Goal: Information Seeking & Learning: Check status

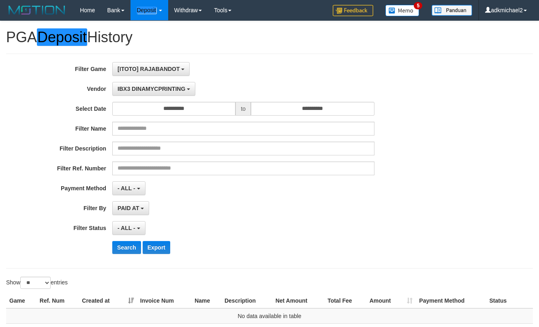
select select "**********"
select select "**"
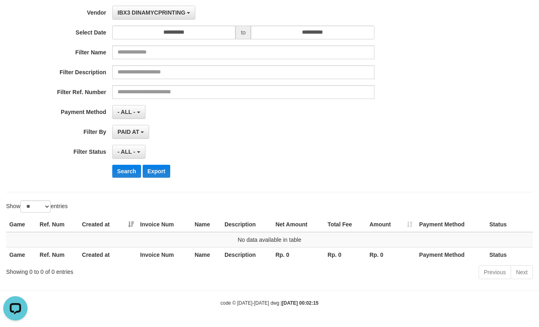
scroll to position [7, 0]
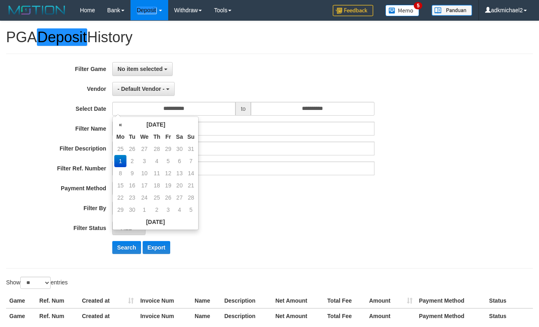
select select
select select "**"
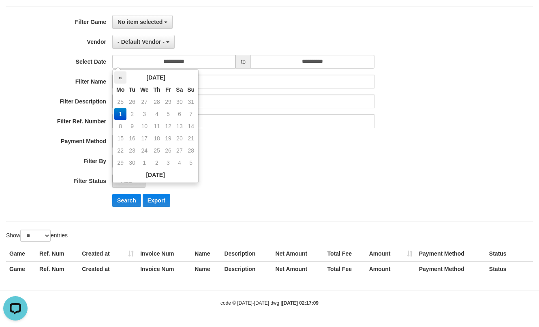
click at [124, 80] on th "«" at bounding box center [120, 77] width 12 height 12
click at [171, 149] on td "29" at bounding box center [168, 150] width 11 height 12
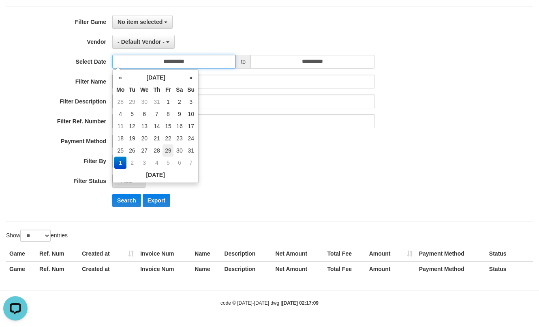
type input "**********"
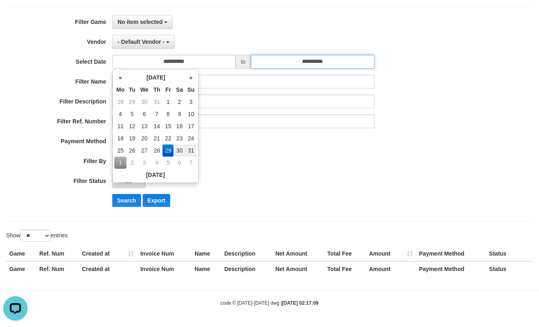
drag, startPoint x: 306, startPoint y: 55, endPoint x: 307, endPoint y: 59, distance: 4.1
click at [307, 56] on input "**********" at bounding box center [312, 62] width 123 height 14
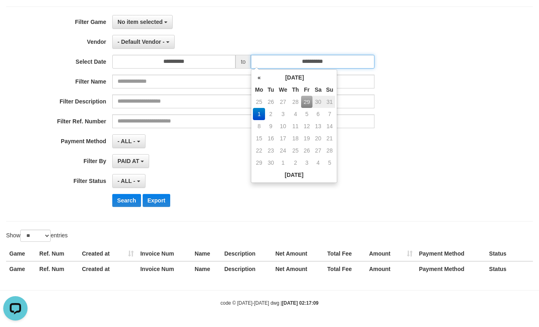
click at [309, 60] on input "**********" at bounding box center [312, 62] width 123 height 14
drag, startPoint x: 306, startPoint y: 100, endPoint x: 344, endPoint y: 41, distance: 69.7
click at [307, 100] on td "29" at bounding box center [306, 102] width 11 height 12
type input "**********"
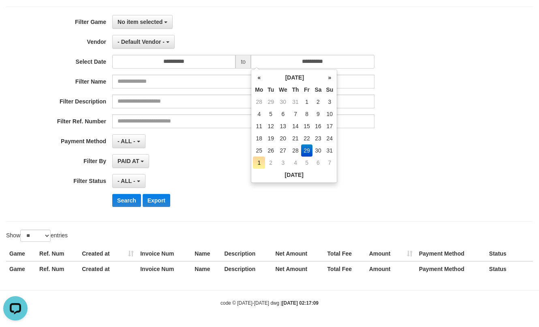
click at [353, 27] on div "No item selected SELECT GAME [ITOTO] RAJABANDOT" at bounding box center [243, 22] width 262 height 14
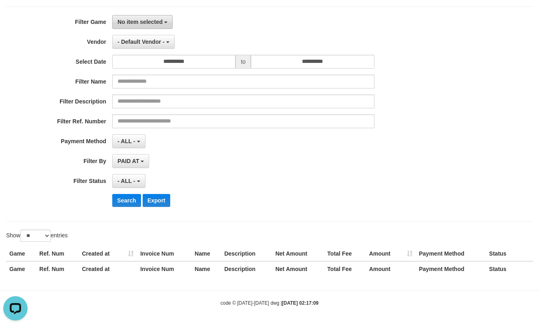
click at [158, 25] on button "No item selected" at bounding box center [142, 22] width 60 height 14
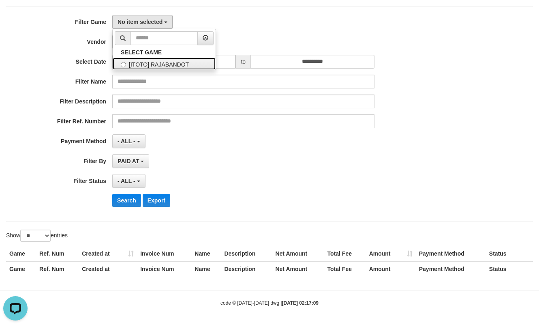
click at [150, 69] on label "[ITOTO] RAJABANDOT" at bounding box center [164, 64] width 103 height 12
select select "***"
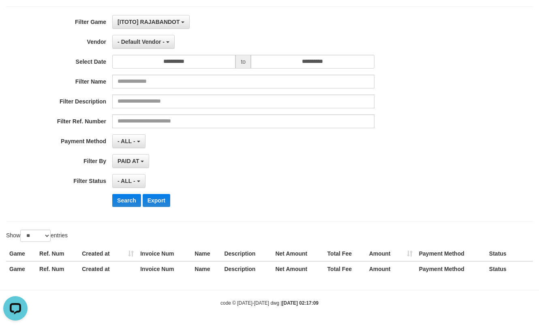
scroll to position [7, 0]
drag, startPoint x: 152, startPoint y: 43, endPoint x: 161, endPoint y: 55, distance: 15.2
click at [153, 43] on span "- Default Vendor -" at bounding box center [141, 42] width 47 height 6
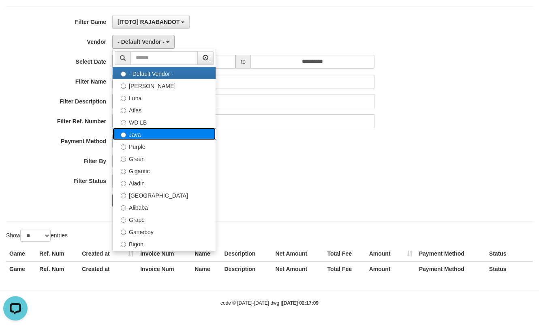
click at [141, 135] on label "Java" at bounding box center [164, 134] width 103 height 12
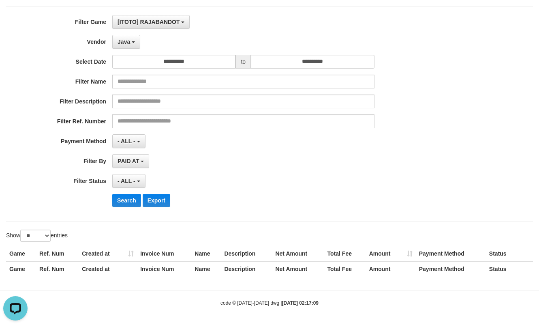
click at [123, 207] on div "**********" at bounding box center [224, 114] width 449 height 198
click at [123, 206] on button "Search" at bounding box center [126, 200] width 29 height 13
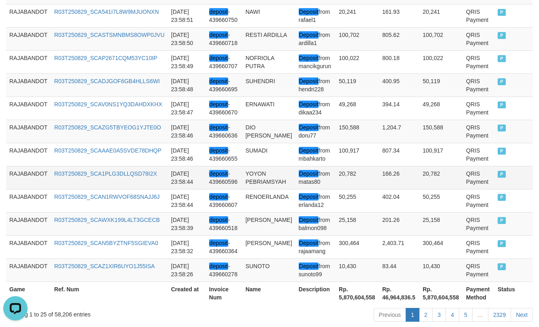
scroll to position [655, 0]
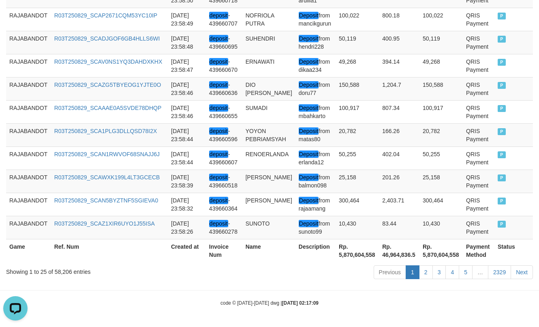
click at [353, 250] on th "Rp. 5,870,604,558" at bounding box center [357, 250] width 43 height 23
click at [355, 254] on th "Rp. 5,870,604,558" at bounding box center [357, 250] width 43 height 23
copy th "5,870,604,558"
click at [351, 252] on th "Rp. 5,870,604,558" at bounding box center [357, 250] width 43 height 23
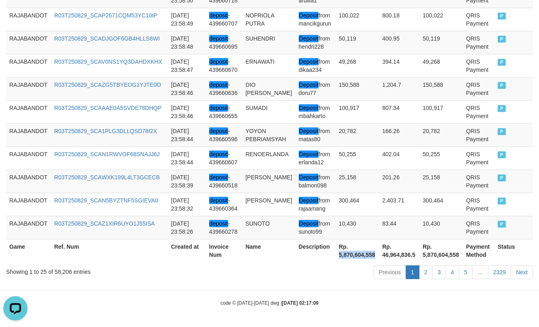
click at [352, 252] on th "Rp. 5,870,604,558" at bounding box center [357, 250] width 43 height 23
copy th "5,870,604,558"
click at [363, 253] on th "Rp. 5,870,604,558" at bounding box center [357, 250] width 43 height 23
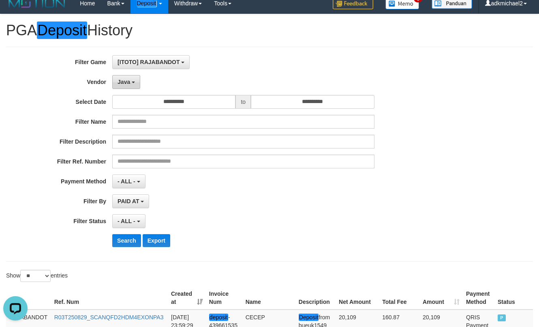
scroll to position [6, 0]
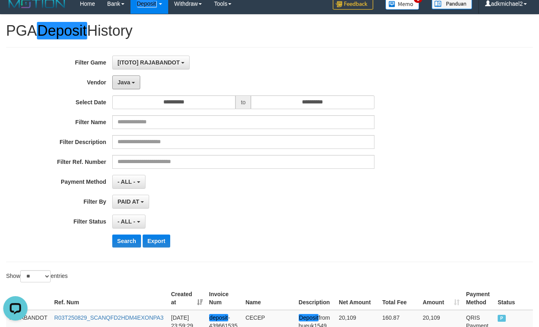
drag, startPoint x: 130, startPoint y: 79, endPoint x: 214, endPoint y: 133, distance: 99.6
click at [133, 80] on button "Java" at bounding box center [126, 82] width 28 height 14
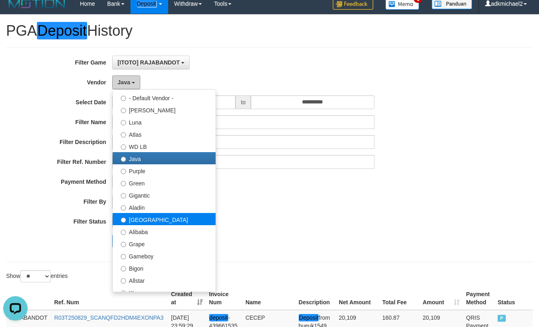
scroll to position [41, 0]
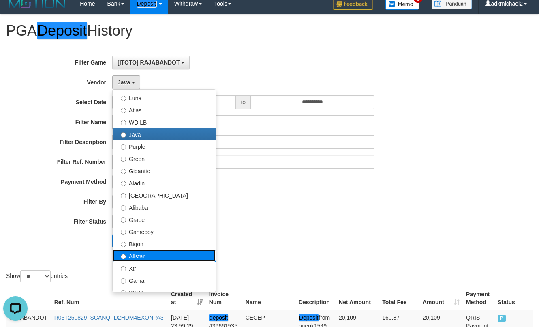
click at [156, 250] on label "Allstar" at bounding box center [164, 255] width 103 height 12
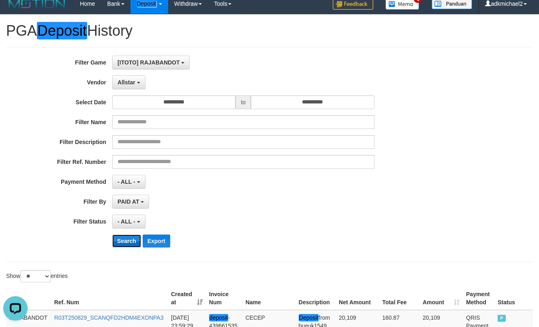
click at [121, 243] on button "Search" at bounding box center [126, 240] width 29 height 13
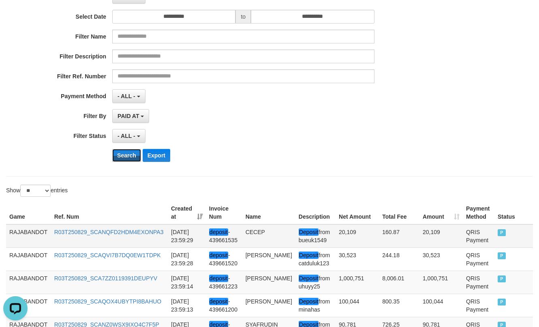
scroll to position [88, 0]
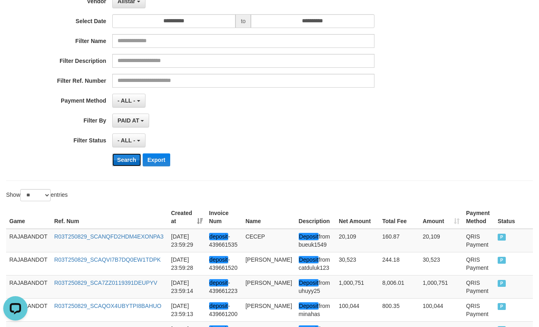
click at [126, 160] on button "Search" at bounding box center [126, 159] width 29 height 13
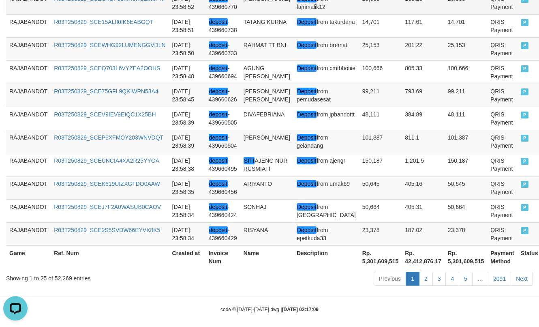
scroll to position [655, 0]
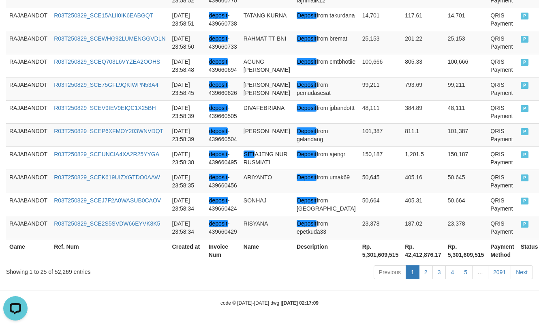
click at [359, 253] on th "Rp. 5,301,609,515" at bounding box center [380, 250] width 43 height 23
copy th "5,301,609,515"
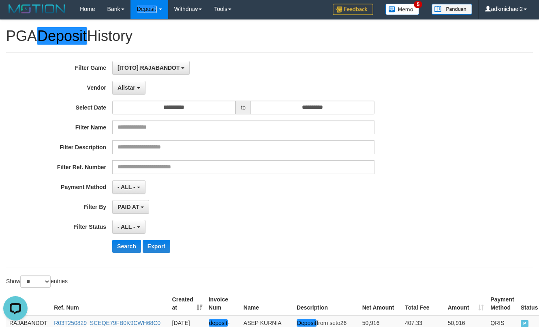
scroll to position [0, 0]
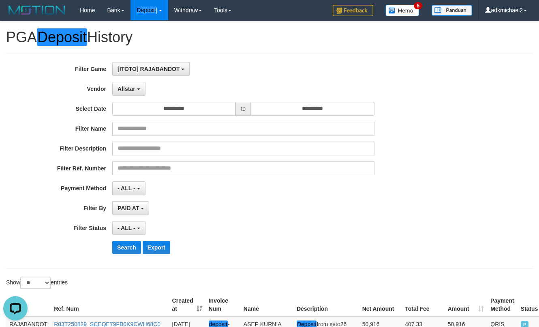
click at [146, 98] on div "**********" at bounding box center [224, 161] width 449 height 198
click at [143, 94] on button "Allstar" at bounding box center [128, 89] width 33 height 14
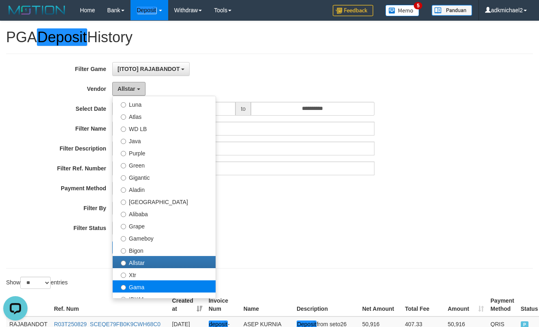
scroll to position [122, 0]
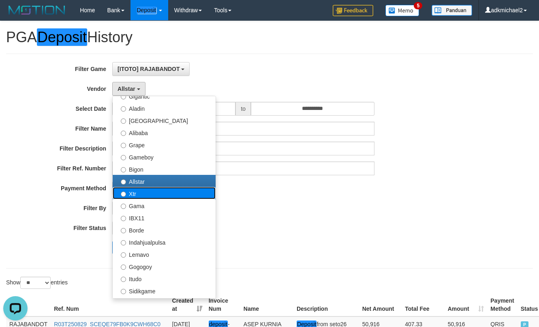
click at [144, 197] on label "Xtr" at bounding box center [164, 193] width 103 height 12
select select "**********"
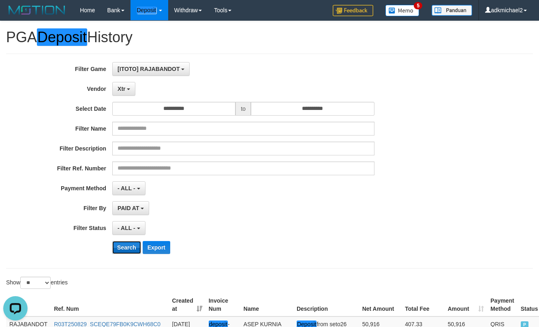
click at [123, 242] on button "Search" at bounding box center [126, 247] width 29 height 13
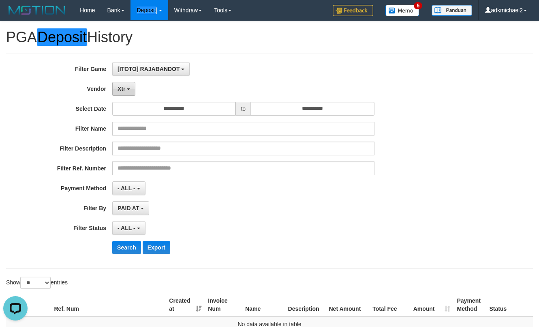
click at [121, 88] on span "Xtr" at bounding box center [122, 89] width 8 height 6
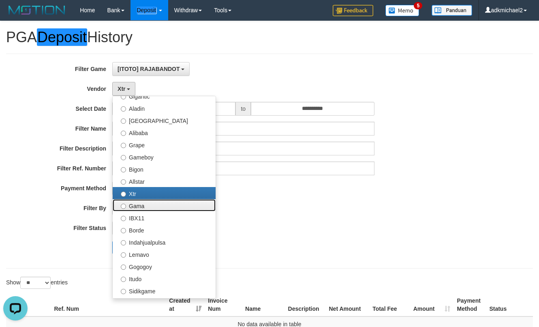
drag, startPoint x: 138, startPoint y: 204, endPoint x: 139, endPoint y: 217, distance: 13.0
click at [139, 204] on label "Gama" at bounding box center [164, 205] width 103 height 12
select select "**********"
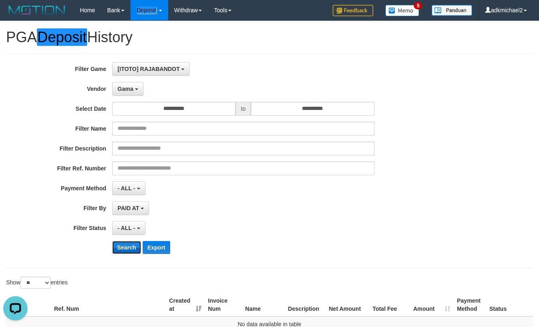
click at [124, 245] on button "Search" at bounding box center [126, 247] width 29 height 13
click at [123, 87] on span "Gama" at bounding box center [126, 89] width 16 height 6
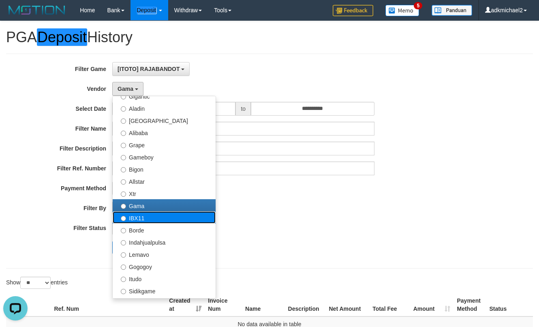
click at [141, 213] on label "IBX11" at bounding box center [164, 217] width 103 height 12
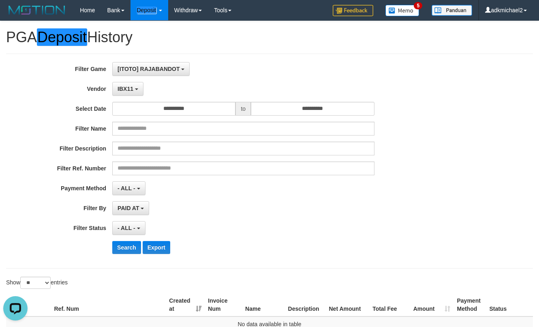
click at [125, 255] on div "**********" at bounding box center [224, 161] width 449 height 198
click at [128, 250] on button "Search" at bounding box center [126, 247] width 29 height 13
drag, startPoint x: 133, startPoint y: 92, endPoint x: 149, endPoint y: 115, distance: 28.5
click at [133, 94] on button "IBX11" at bounding box center [127, 89] width 31 height 14
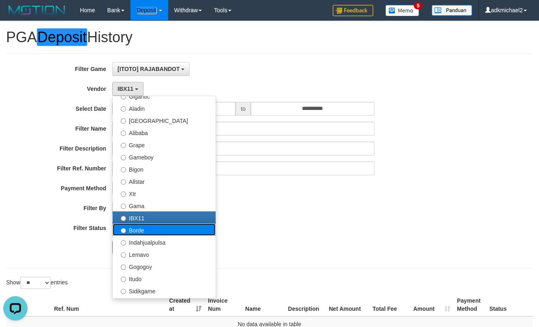
click at [146, 231] on label "Borde" at bounding box center [164, 229] width 103 height 12
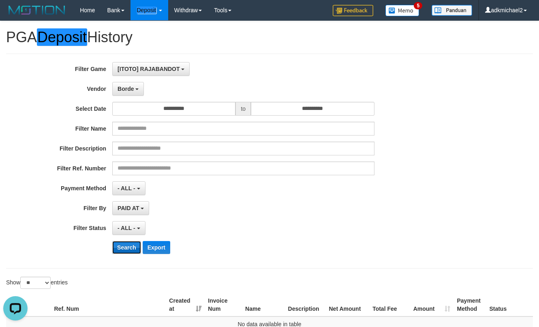
click at [131, 245] on button "Search" at bounding box center [126, 247] width 29 height 13
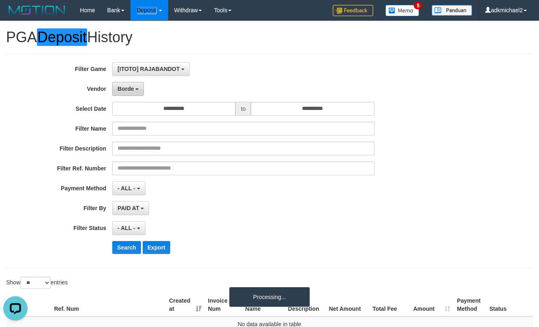
click at [133, 93] on button "Borde" at bounding box center [128, 89] width 32 height 14
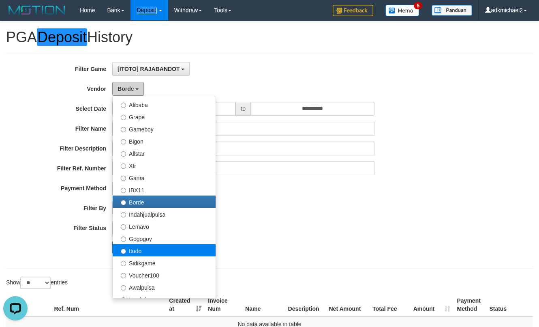
scroll to position [162, 0]
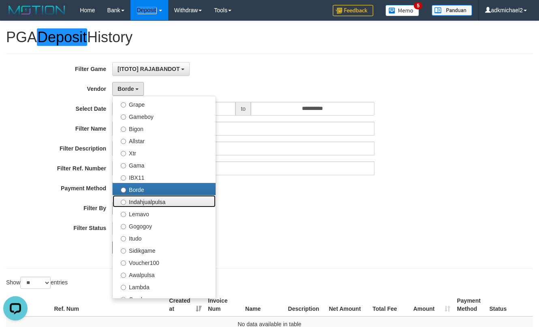
drag, startPoint x: 158, startPoint y: 200, endPoint x: 149, endPoint y: 213, distance: 15.7
click at [158, 200] on label "Indahjualpulsa" at bounding box center [164, 201] width 103 height 12
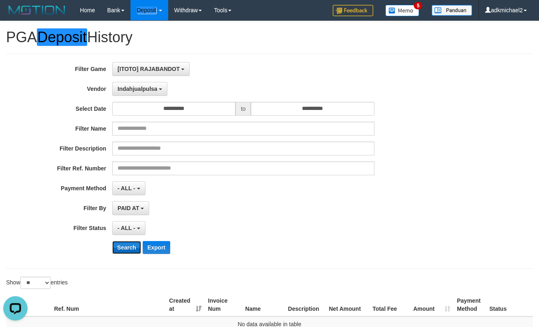
click at [129, 246] on button "Search" at bounding box center [126, 247] width 29 height 13
click at [155, 86] on span "Indahjualpulsa" at bounding box center [138, 89] width 40 height 6
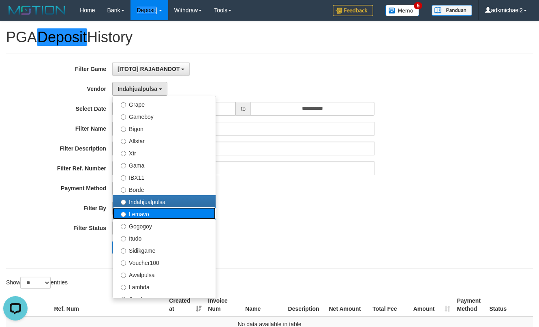
click at [138, 216] on label "Lemavo" at bounding box center [164, 213] width 103 height 12
select select "**********"
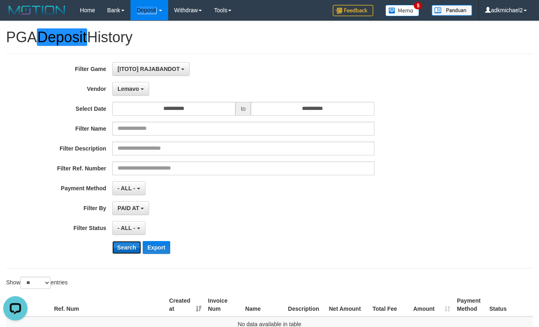
click at [128, 245] on button "Search" at bounding box center [126, 247] width 29 height 13
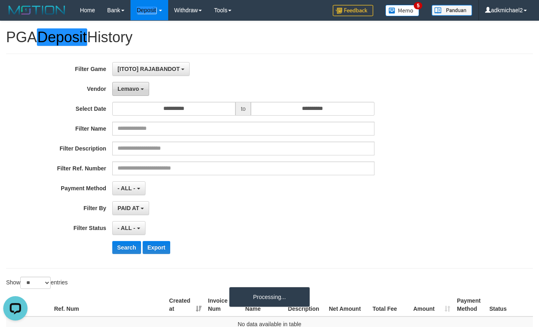
click at [133, 89] on span "Lemavo" at bounding box center [128, 89] width 21 height 6
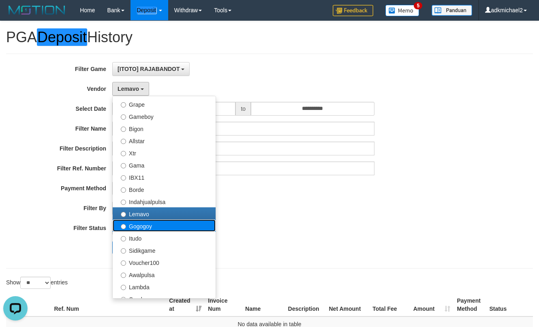
click at [139, 228] on label "Gogogoy" at bounding box center [164, 225] width 103 height 12
select select "**********"
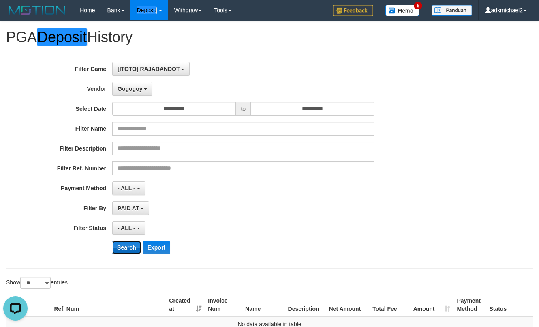
click at [131, 249] on button "Search" at bounding box center [126, 247] width 29 height 13
click at [139, 93] on button "Gogogoy" at bounding box center [132, 89] width 40 height 14
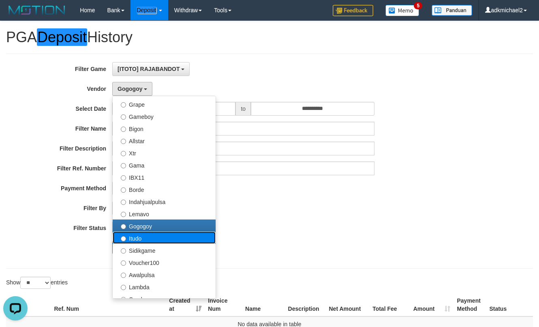
click at [143, 238] on label "Itudo" at bounding box center [164, 237] width 103 height 12
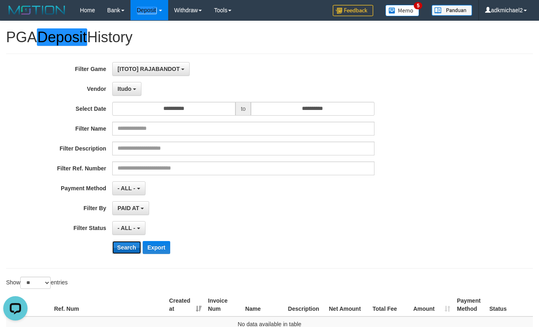
click at [118, 244] on button "Search" at bounding box center [126, 247] width 29 height 13
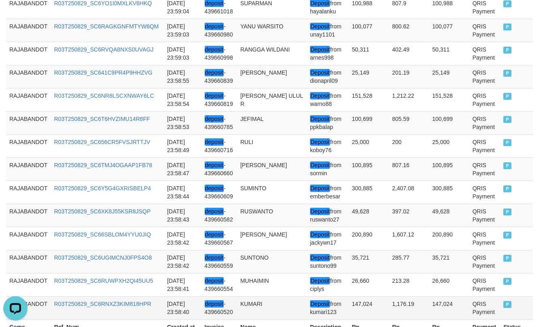
scroll to position [663, 0]
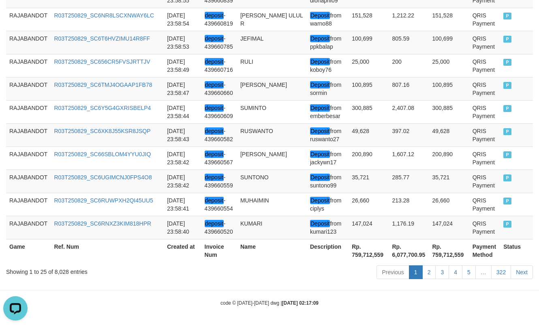
click at [349, 249] on th "Rp. 759,712,559" at bounding box center [369, 250] width 40 height 23
copy th "."
click at [360, 256] on th "Rp. 759,712,559" at bounding box center [369, 250] width 40 height 23
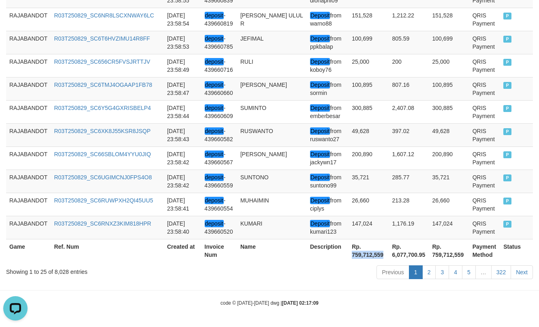
copy th "759,712,559"
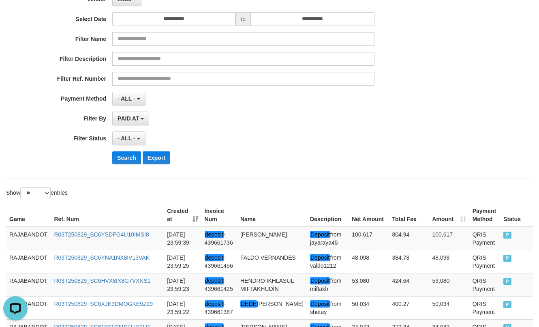
scroll to position [15, 0]
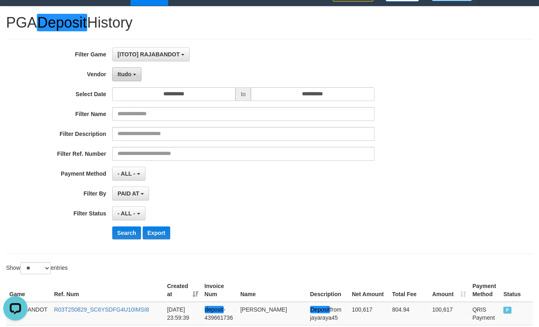
click at [115, 69] on button "Itudo" at bounding box center [126, 74] width 29 height 14
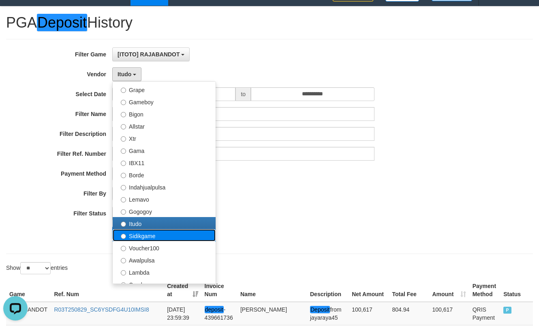
click at [145, 231] on label "Sidikgame" at bounding box center [164, 235] width 103 height 12
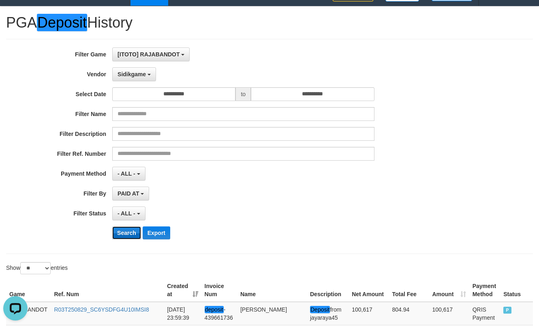
click at [129, 235] on button "Search" at bounding box center [126, 232] width 29 height 13
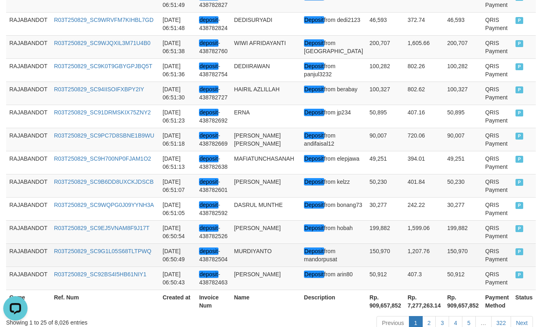
scroll to position [655, 0]
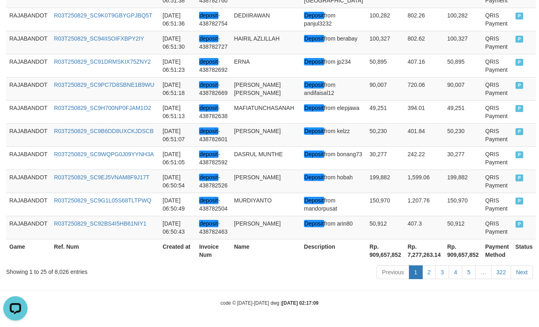
click at [366, 252] on th "Rp. 909,657,852" at bounding box center [385, 250] width 38 height 23
copy th "909,657,852"
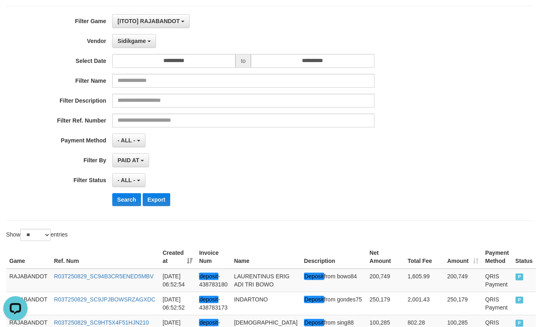
scroll to position [47, 0]
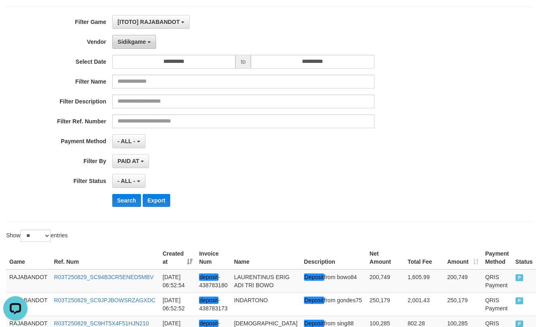
click at [137, 40] on span "Sidikgame" at bounding box center [132, 42] width 28 height 6
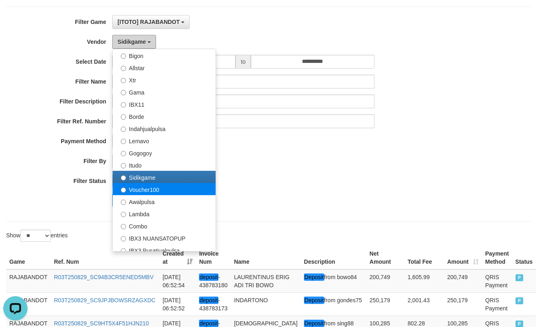
scroll to position [203, 0]
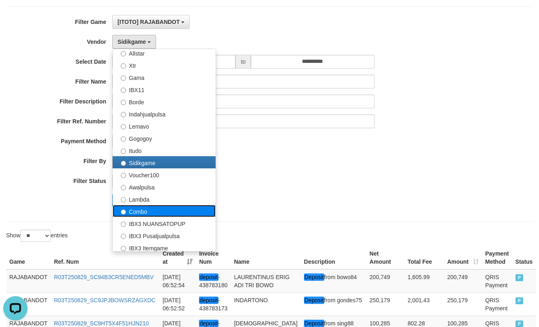
click at [150, 208] on label "Combo" at bounding box center [164, 211] width 103 height 12
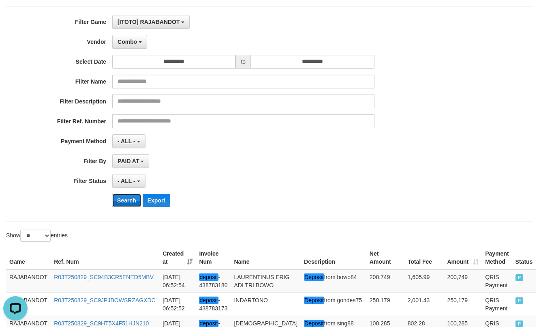
click at [126, 199] on button "Search" at bounding box center [126, 200] width 29 height 13
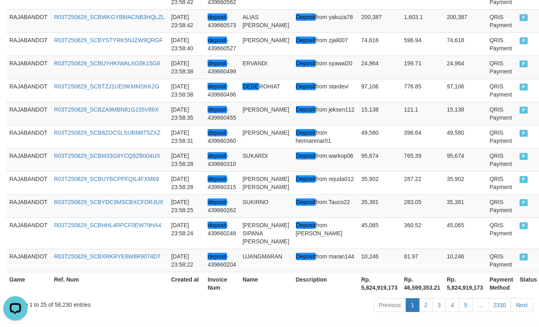
scroll to position [663, 0]
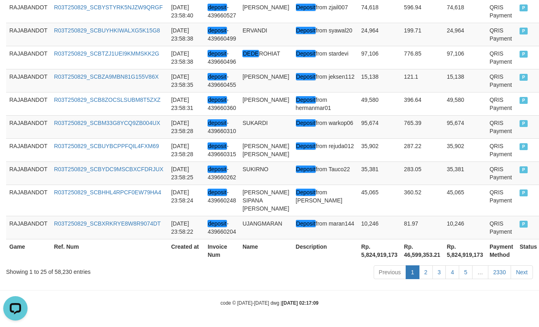
click at [358, 257] on th "Rp. 5,824,919,173" at bounding box center [379, 250] width 43 height 23
copy th "5,824,919,173"
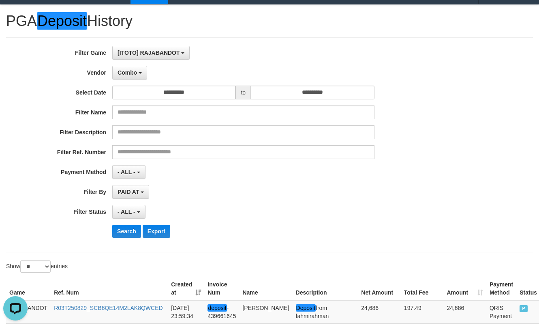
scroll to position [15, 0]
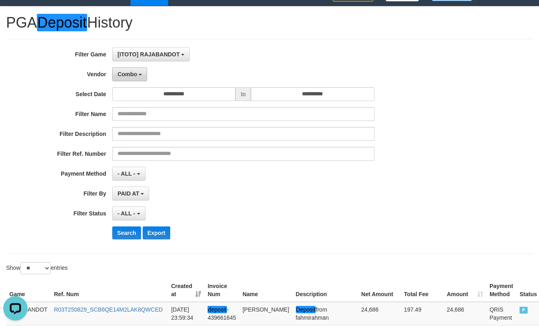
click at [128, 78] on button "Combo" at bounding box center [129, 74] width 35 height 14
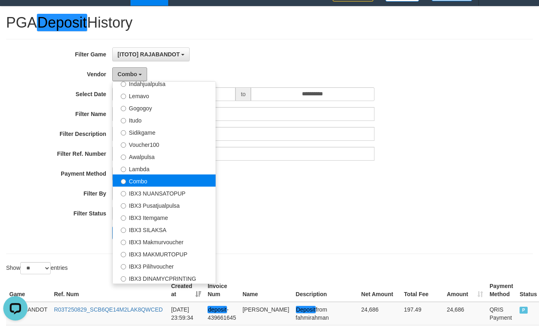
scroll to position [266, 0]
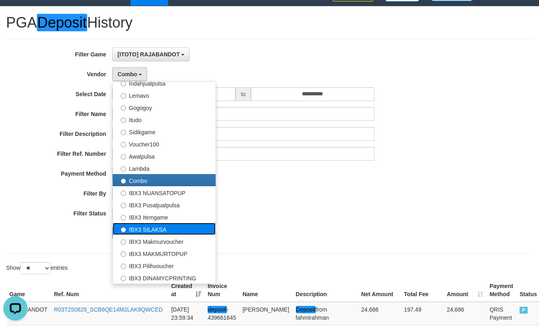
click at [157, 229] on label "IBX3 SILAKSA" at bounding box center [164, 228] width 103 height 12
select select "**********"
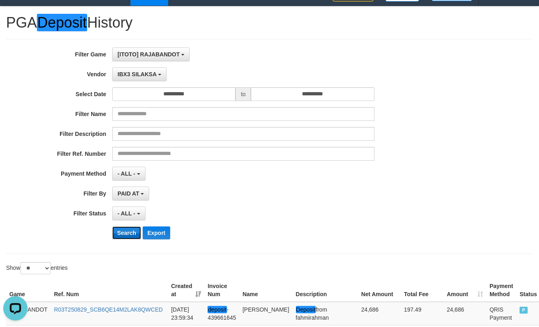
click at [115, 234] on button "Search" at bounding box center [126, 232] width 29 height 13
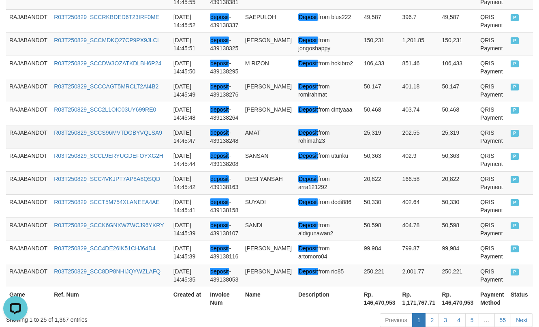
scroll to position [679, 0]
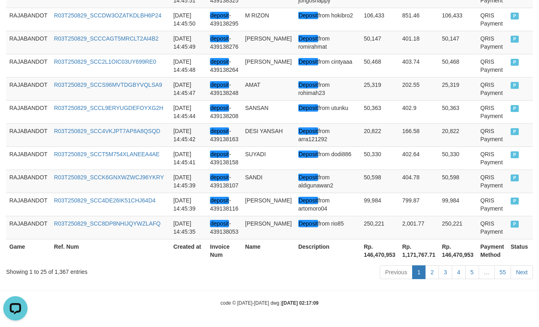
click at [361, 253] on th "Rp. 146,470,953" at bounding box center [380, 250] width 39 height 23
copy th "146,470,953"
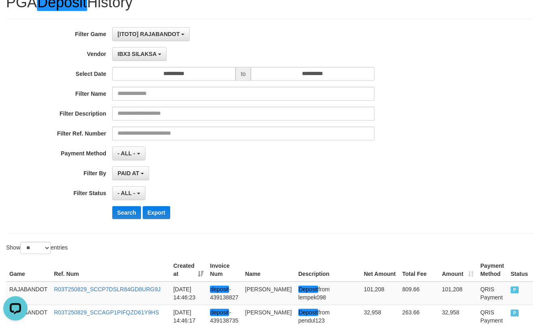
scroll to position [0, 0]
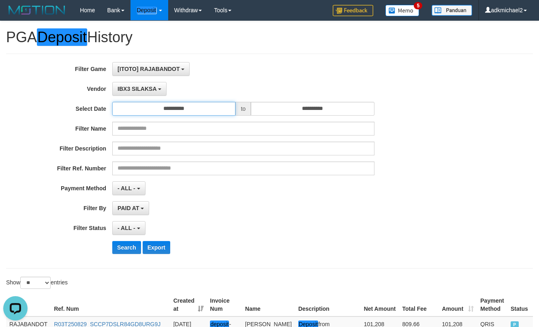
click at [162, 109] on input "**********" at bounding box center [173, 109] width 123 height 14
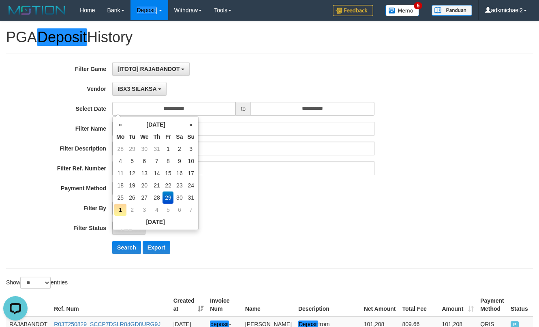
drag, startPoint x: 177, startPoint y: 195, endPoint x: 311, endPoint y: 121, distance: 153.5
click at [177, 196] on td "30" at bounding box center [179, 197] width 12 height 12
type input "**********"
click at [383, 73] on div "**********" at bounding box center [224, 69] width 449 height 14
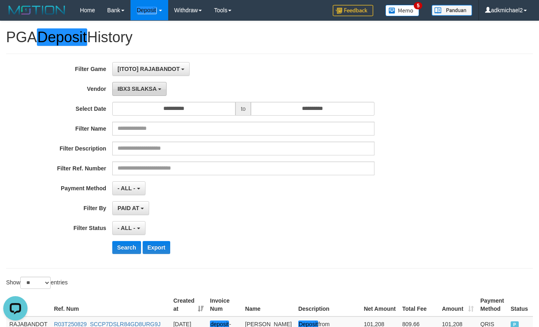
drag, startPoint x: 139, startPoint y: 87, endPoint x: 150, endPoint y: 109, distance: 24.3
click at [140, 87] on span "IBX3 SILAKSA" at bounding box center [137, 89] width 39 height 6
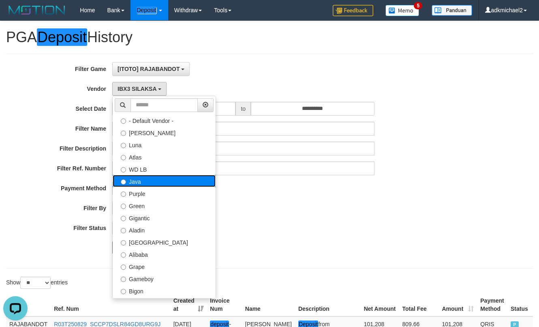
click at [145, 179] on label "Java" at bounding box center [164, 181] width 103 height 12
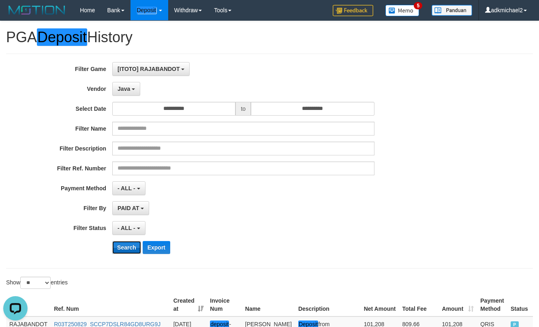
click at [117, 246] on button "Search" at bounding box center [126, 247] width 29 height 13
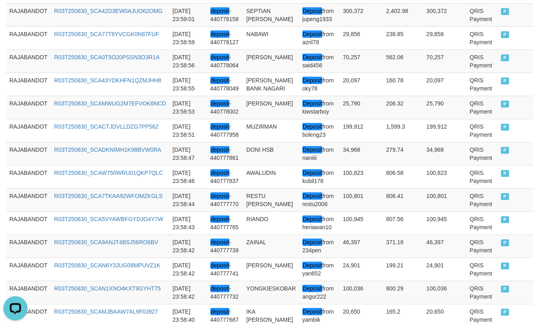
scroll to position [663, 0]
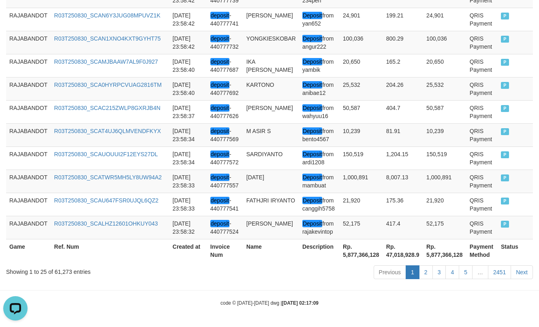
click at [351, 256] on th "Rp. 5,877,366,128" at bounding box center [361, 250] width 43 height 23
copy th "5,877,366,128"
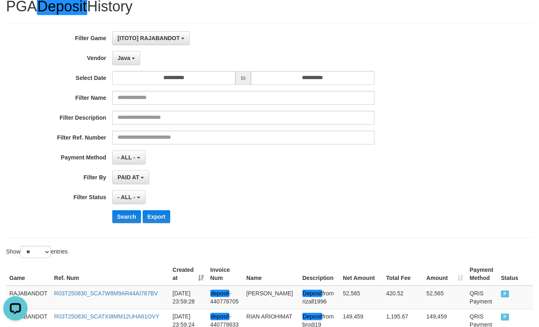
scroll to position [0, 0]
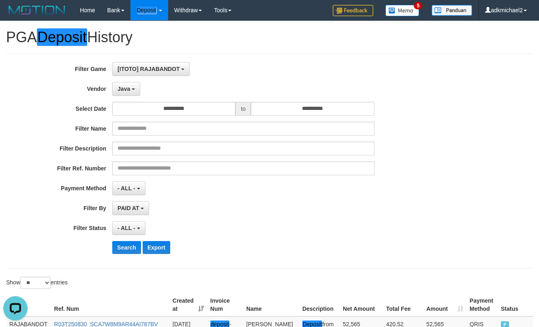
click at [129, 97] on div "**********" at bounding box center [224, 161] width 449 height 198
click at [130, 94] on button "Java" at bounding box center [126, 89] width 28 height 14
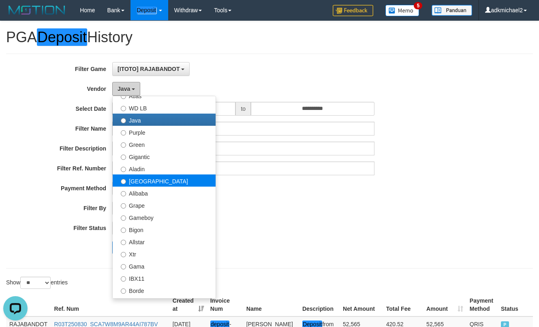
scroll to position [81, 0]
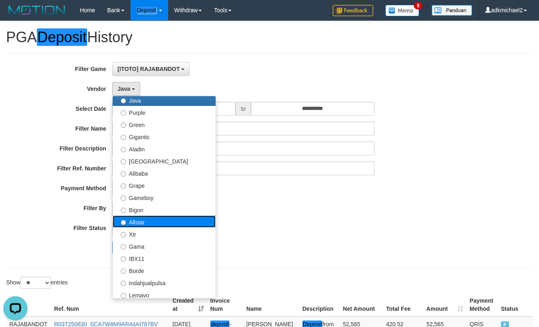
click at [157, 220] on label "Allstar" at bounding box center [164, 221] width 103 height 12
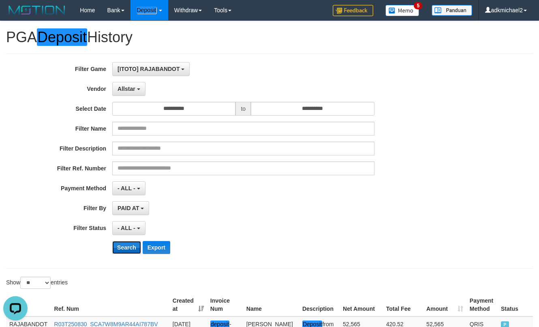
click at [122, 243] on button "Search" at bounding box center [126, 247] width 29 height 13
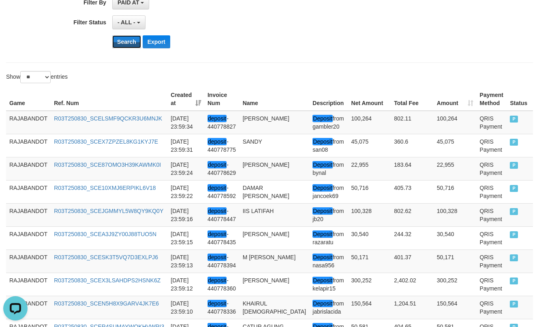
scroll to position [71, 0]
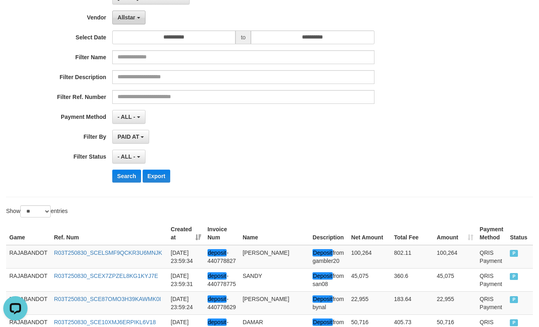
click at [132, 20] on span "Allstar" at bounding box center [127, 17] width 18 height 6
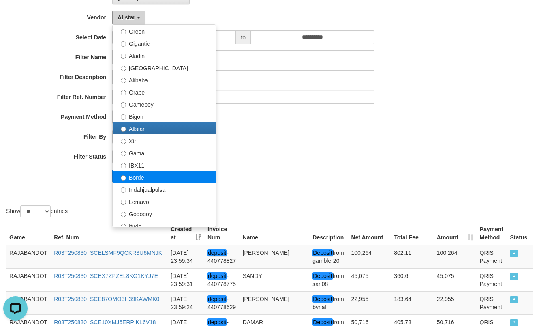
scroll to position [122, 0]
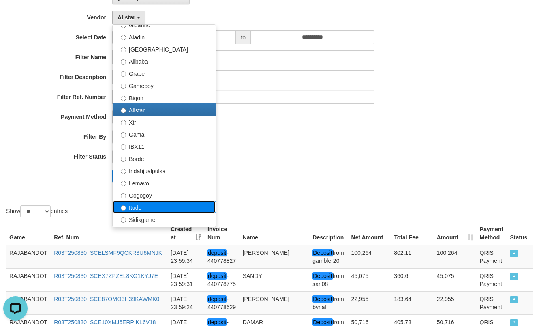
click at [143, 208] on label "Itudo" at bounding box center [164, 207] width 103 height 12
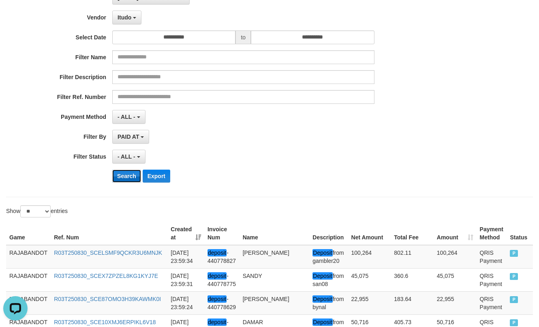
click at [118, 178] on button "Search" at bounding box center [126, 175] width 29 height 13
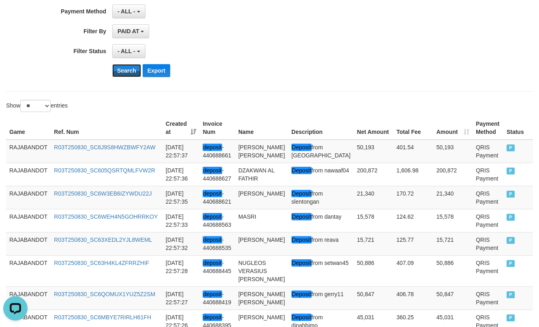
scroll to position [15, 0]
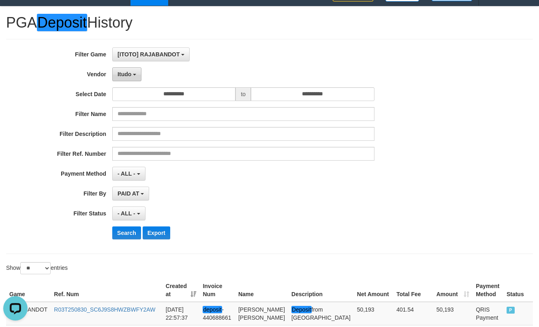
click at [136, 78] on button "Itudo" at bounding box center [126, 74] width 29 height 14
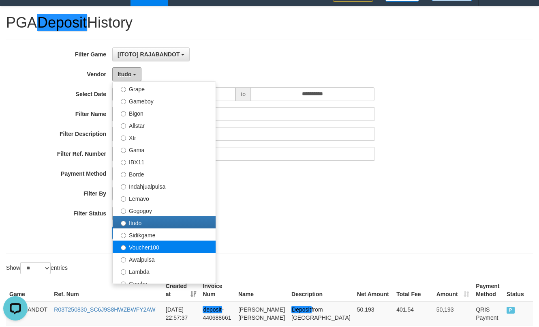
scroll to position [203, 0]
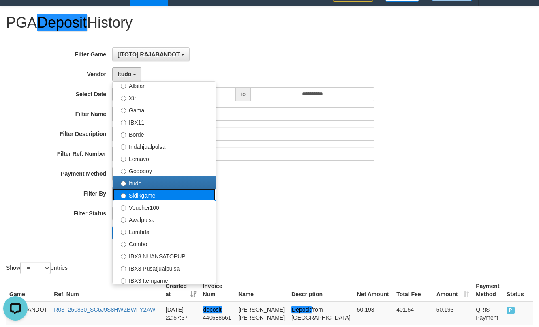
click at [168, 193] on label "Sidikgame" at bounding box center [164, 194] width 103 height 12
select select "**********"
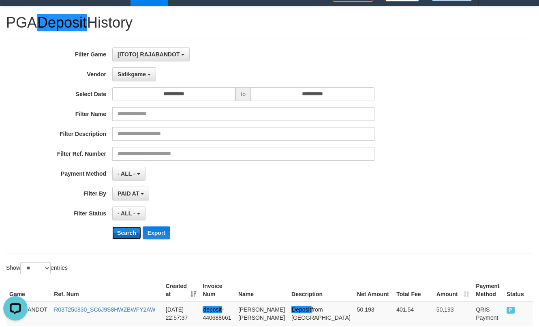
click at [126, 232] on button "Search" at bounding box center [126, 232] width 29 height 13
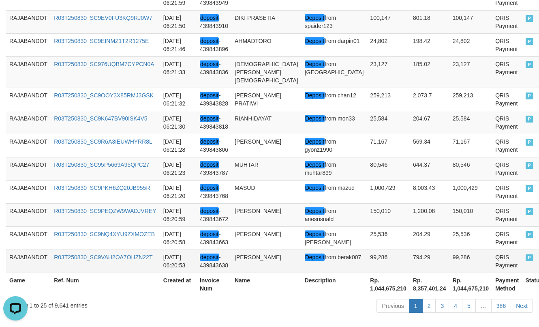
scroll to position [671, 0]
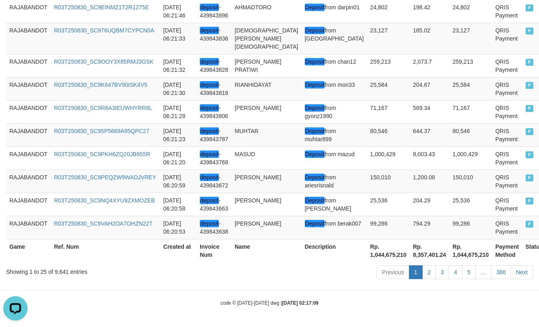
click at [367, 253] on th "Rp. 1,044,675,210" at bounding box center [388, 250] width 43 height 23
copy th "1,044,675,210"
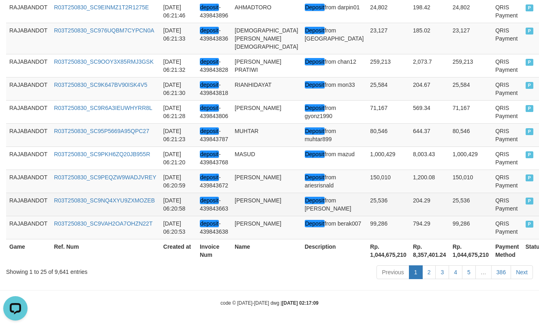
click at [367, 205] on td "25,536" at bounding box center [388, 204] width 43 height 23
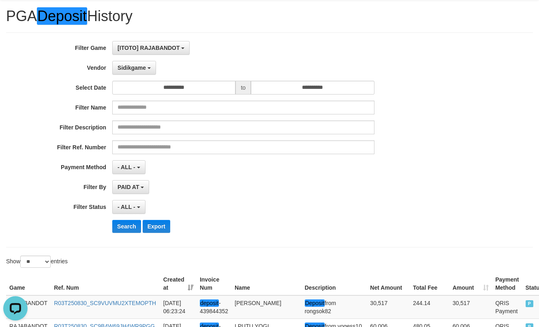
scroll to position [0, 0]
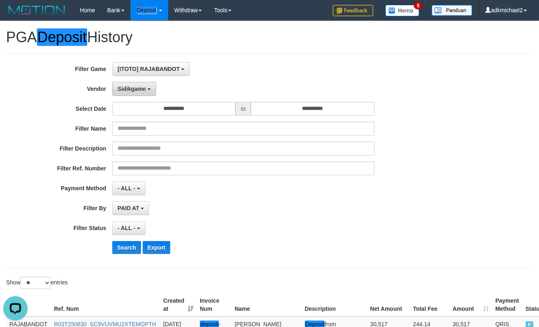
click at [137, 95] on button "Sidikgame" at bounding box center [134, 89] width 44 height 14
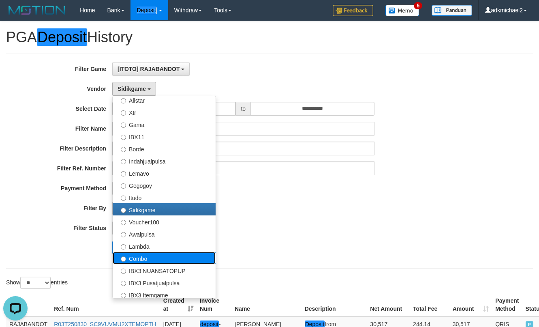
click at [151, 257] on label "Combo" at bounding box center [164, 258] width 103 height 12
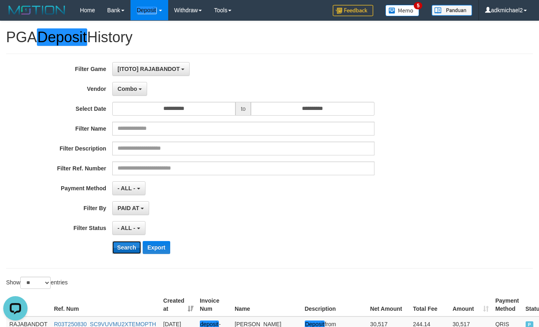
click at [133, 250] on button "Search" at bounding box center [126, 247] width 29 height 13
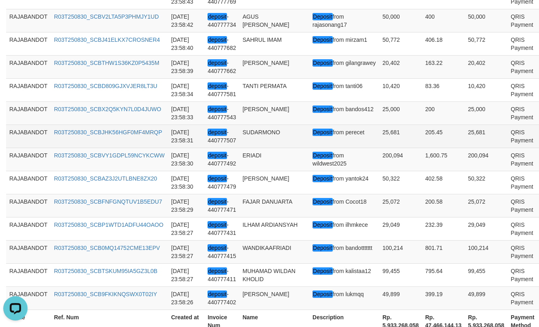
scroll to position [655, 0]
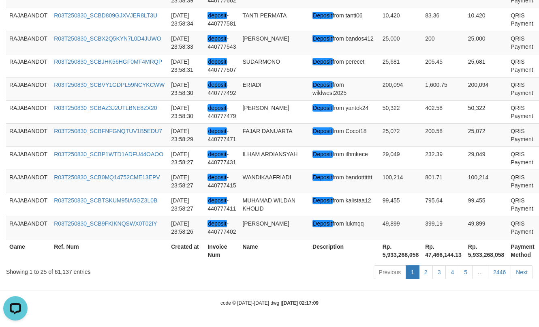
click at [379, 256] on th "Rp. 5,933,268,058" at bounding box center [400, 250] width 43 height 23
drag, startPoint x: 347, startPoint y: 256, endPoint x: 348, endPoint y: 251, distance: 5.0
click at [379, 256] on th "Rp. 5,933,268,058" at bounding box center [400, 250] width 43 height 23
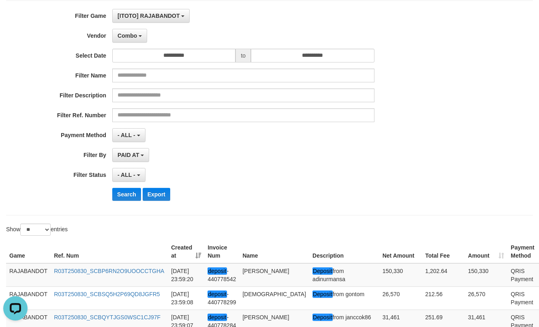
scroll to position [0, 0]
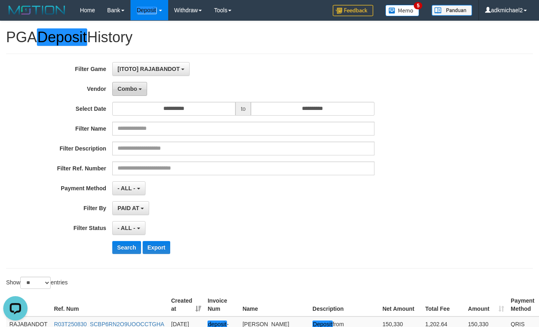
click at [125, 90] on span "Combo" at bounding box center [127, 89] width 19 height 6
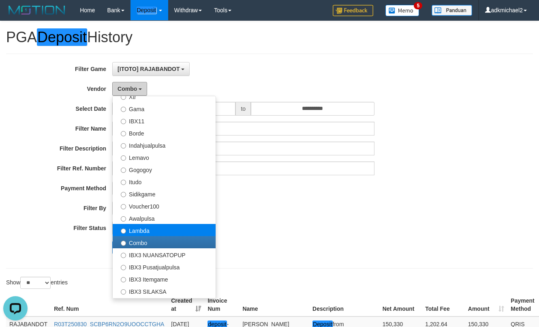
scroll to position [243, 0]
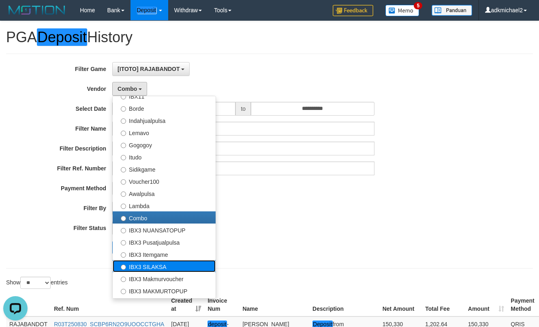
click at [163, 263] on label "IBX3 SILAKSA" at bounding box center [164, 266] width 103 height 12
select select "**********"
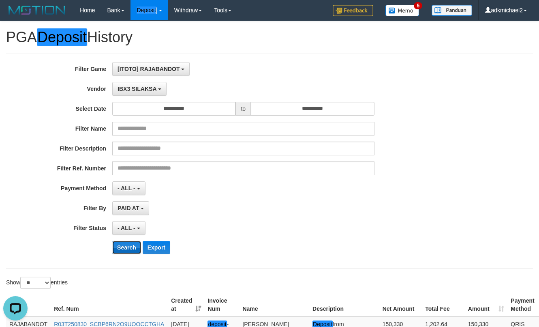
click at [133, 250] on button "Search" at bounding box center [126, 247] width 29 height 13
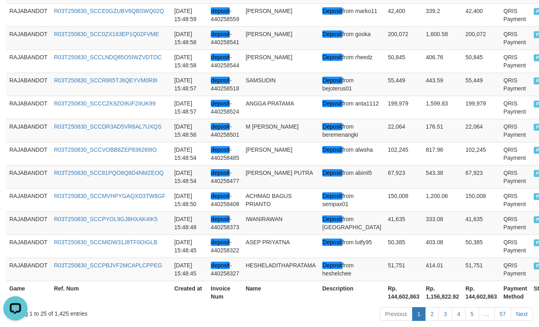
scroll to position [655, 0]
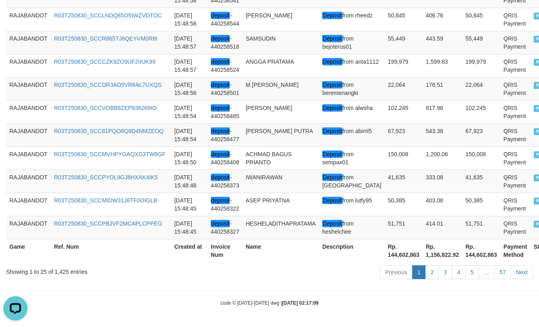
click at [385, 254] on th "Rp. 144,602,863" at bounding box center [404, 250] width 38 height 23
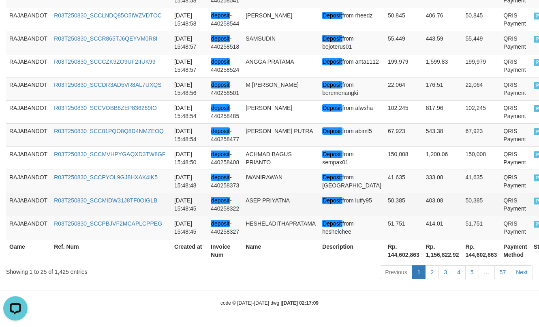
click at [423, 199] on td "403.08" at bounding box center [443, 204] width 40 height 23
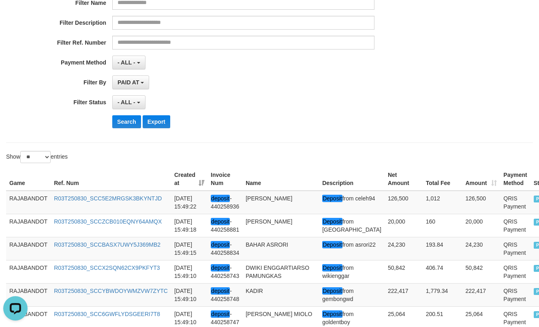
scroll to position [0, 0]
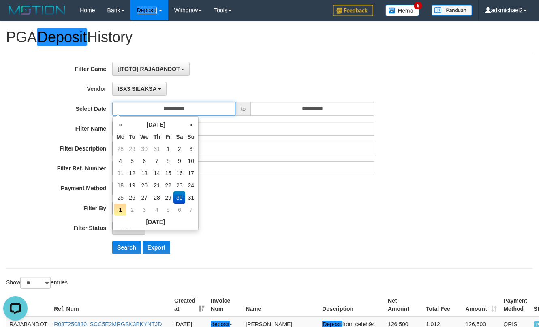
drag, startPoint x: 177, startPoint y: 111, endPoint x: 197, endPoint y: 169, distance: 60.9
click at [177, 111] on input "**********" at bounding box center [173, 109] width 123 height 14
click at [188, 199] on td "31" at bounding box center [190, 197] width 11 height 12
type input "**********"
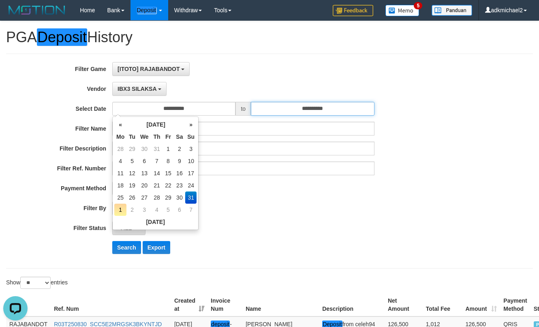
click at [339, 107] on input "**********" at bounding box center [312, 109] width 123 height 14
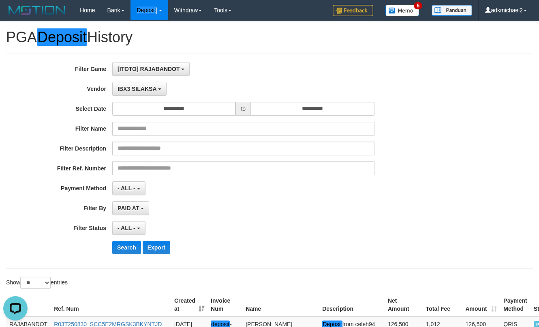
drag, startPoint x: 391, startPoint y: 223, endPoint x: 463, endPoint y: 267, distance: 83.7
click at [392, 222] on div "**********" at bounding box center [224, 228] width 449 height 14
click at [152, 95] on button "IBX3 SILAKSA" at bounding box center [139, 89] width 54 height 14
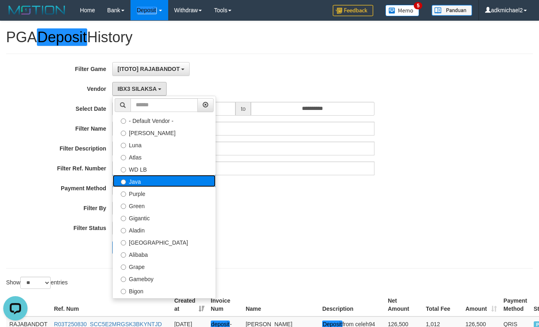
click at [156, 181] on label "Java" at bounding box center [164, 181] width 103 height 12
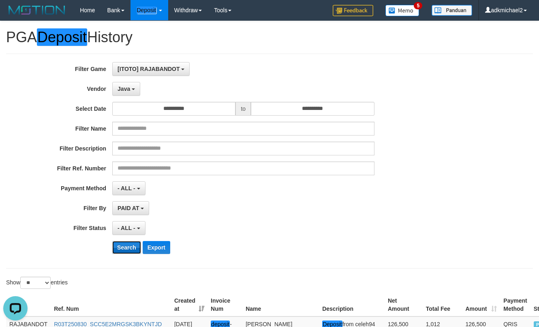
click at [124, 251] on button "Search" at bounding box center [126, 247] width 29 height 13
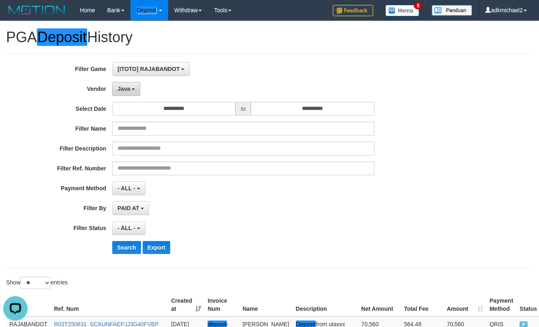
click at [116, 88] on button "Java" at bounding box center [126, 89] width 28 height 14
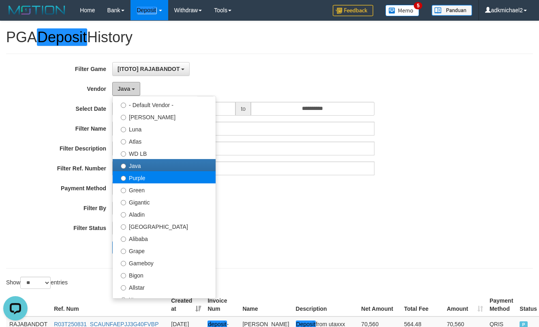
scroll to position [41, 0]
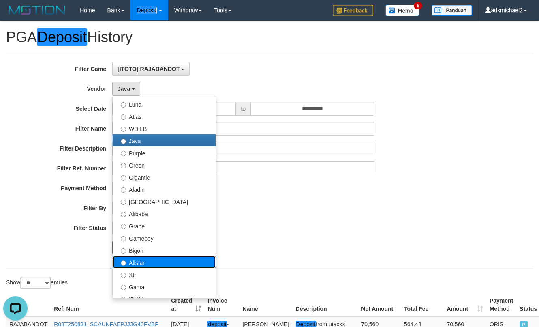
click at [155, 262] on label "Allstar" at bounding box center [164, 262] width 103 height 12
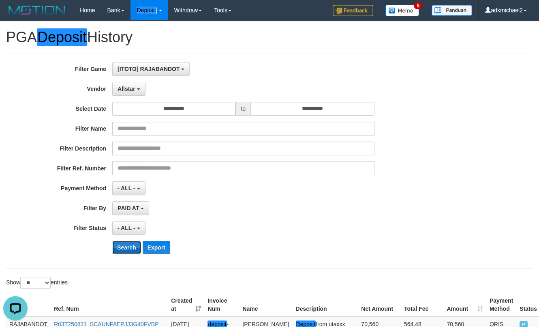
click at [124, 245] on button "Search" at bounding box center [126, 247] width 29 height 13
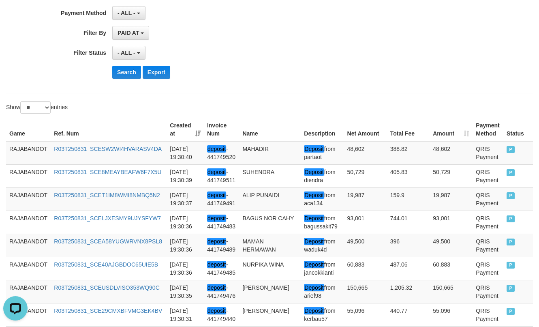
scroll to position [63, 0]
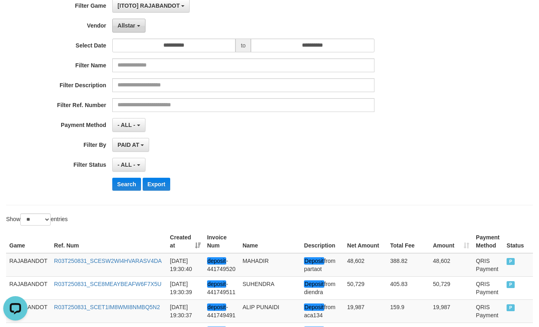
click at [132, 21] on button "Allstar" at bounding box center [128, 26] width 33 height 14
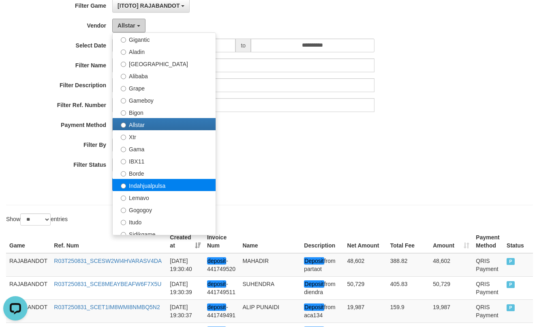
scroll to position [162, 0]
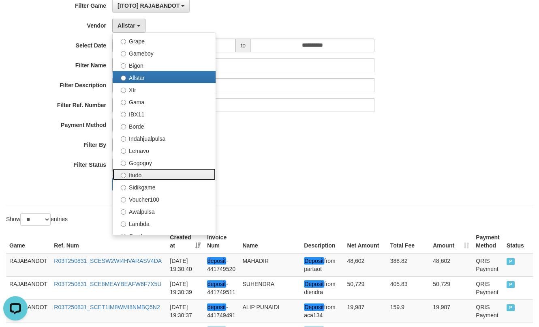
click at [152, 173] on label "Itudo" at bounding box center [164, 174] width 103 height 12
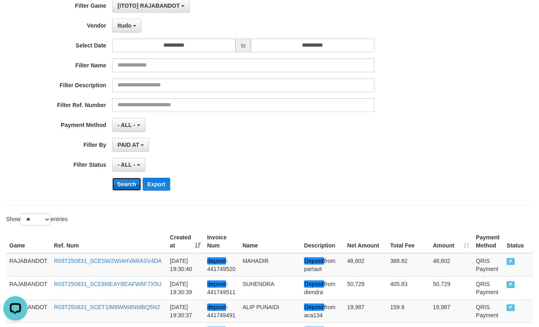
click at [118, 178] on button "Search" at bounding box center [126, 184] width 29 height 13
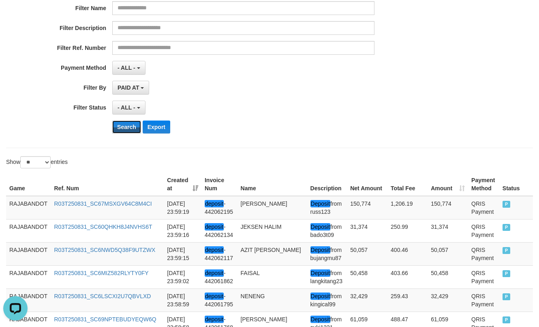
scroll to position [71, 0]
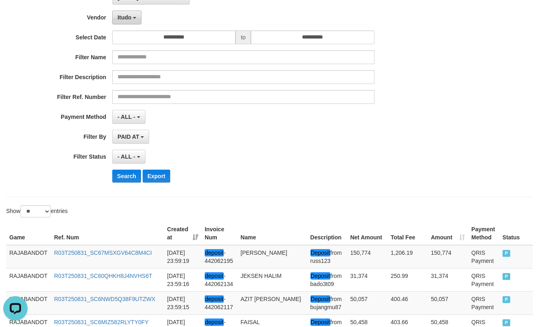
click at [136, 22] on button "Itudo" at bounding box center [126, 18] width 29 height 14
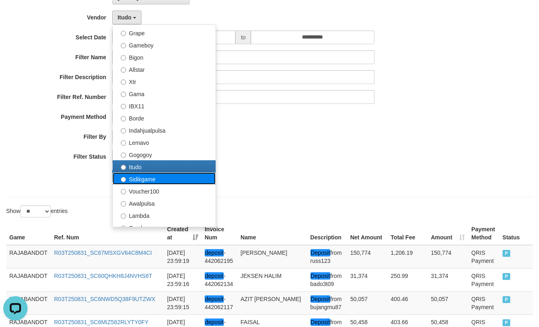
click at [164, 183] on label "Sidikgame" at bounding box center [164, 178] width 103 height 12
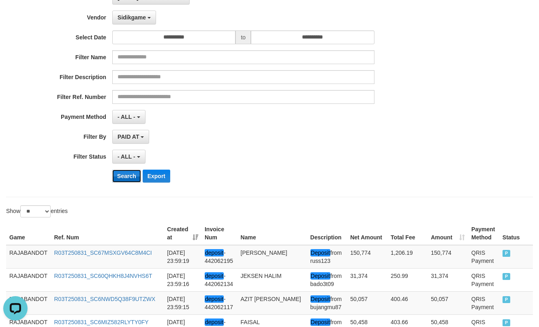
click at [126, 179] on button "Search" at bounding box center [126, 175] width 29 height 13
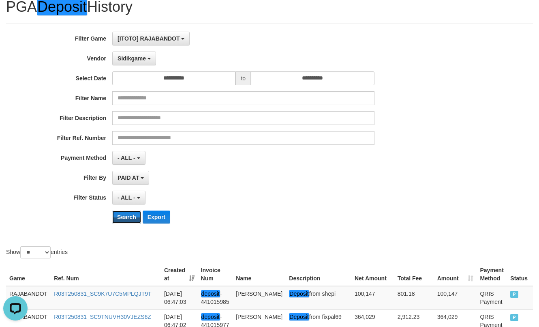
scroll to position [23, 0]
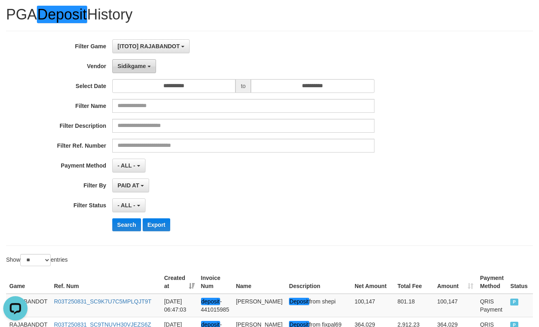
click at [128, 69] on button "Sidikgame" at bounding box center [134, 66] width 44 height 14
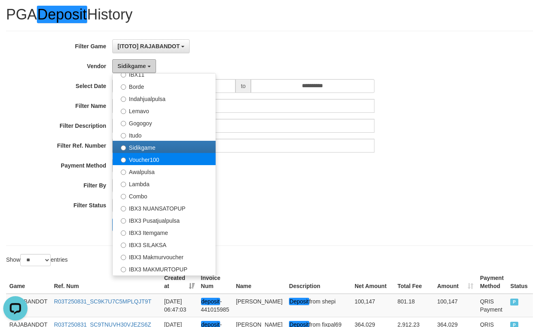
scroll to position [243, 0]
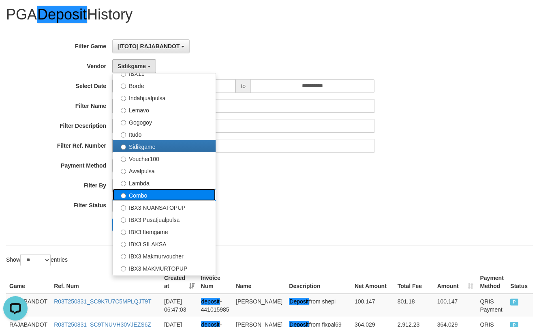
click at [145, 194] on label "Combo" at bounding box center [164, 194] width 103 height 12
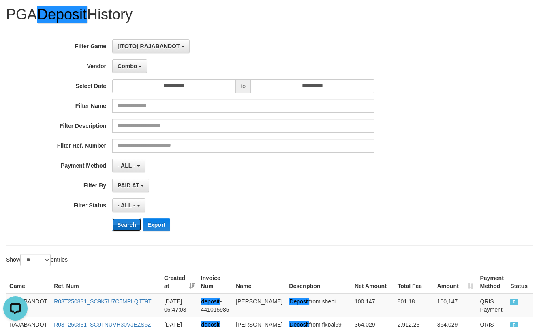
click at [132, 223] on button "Search" at bounding box center [126, 224] width 29 height 13
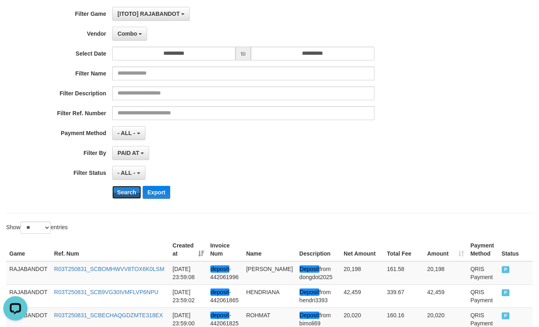
scroll to position [0, 0]
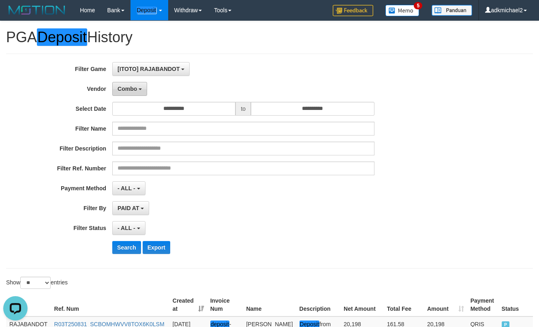
click at [125, 92] on span "Combo" at bounding box center [127, 89] width 19 height 6
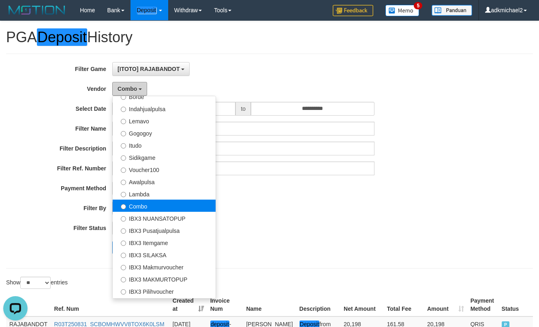
scroll to position [266, 0]
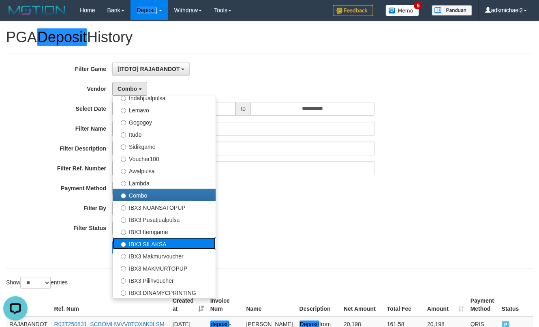
click at [157, 243] on label "IBX3 SILAKSA" at bounding box center [164, 243] width 103 height 12
select select "**********"
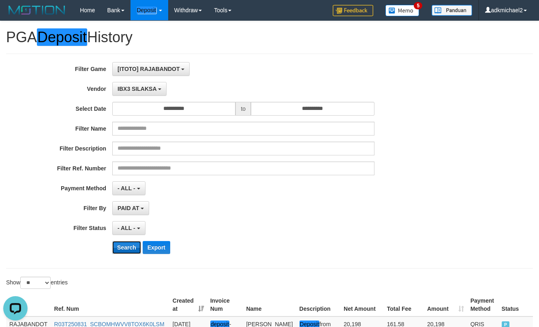
click at [124, 247] on button "Search" at bounding box center [126, 247] width 29 height 13
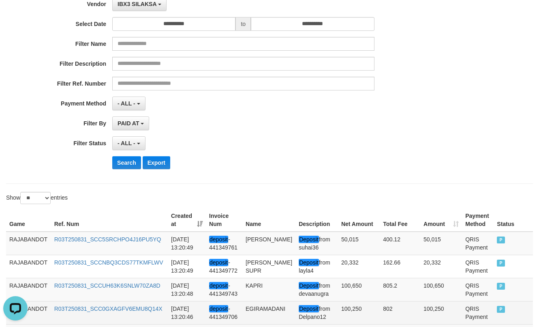
scroll to position [0, 0]
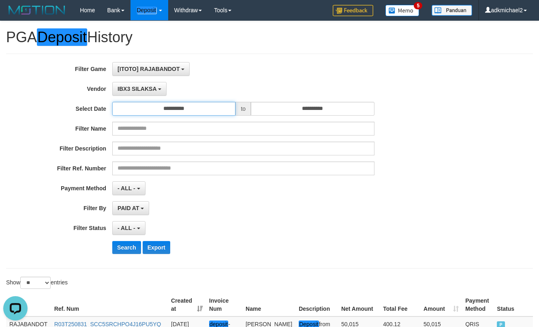
drag, startPoint x: 178, startPoint y: 103, endPoint x: 199, endPoint y: 118, distance: 26.2
click at [178, 103] on input "**********" at bounding box center [173, 109] width 123 height 14
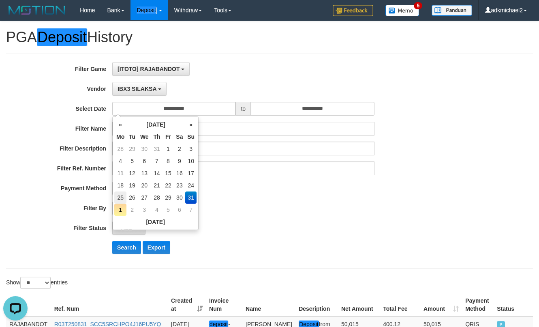
click at [121, 197] on td "25" at bounding box center [120, 197] width 12 height 12
type input "**********"
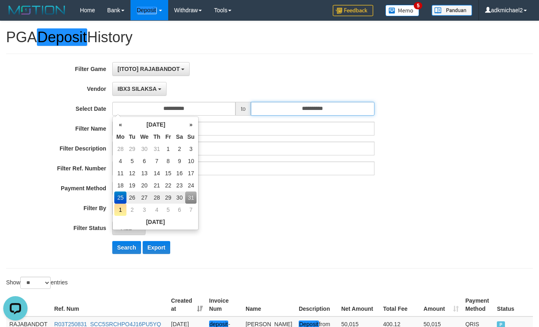
drag, startPoint x: 310, startPoint y: 107, endPoint x: 314, endPoint y: 115, distance: 9.1
click at [312, 107] on input "**********" at bounding box center [312, 109] width 123 height 14
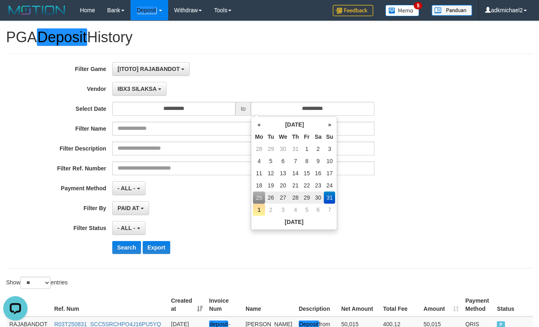
click at [261, 201] on td "25" at bounding box center [259, 197] width 12 height 12
type input "**********"
drag, startPoint x: 327, startPoint y: 64, endPoint x: 322, endPoint y: 68, distance: 6.4
click at [327, 66] on div "[ITOTO] RAJABANDOT SELECT GAME [ITOTO] RAJABANDOT" at bounding box center [243, 69] width 262 height 14
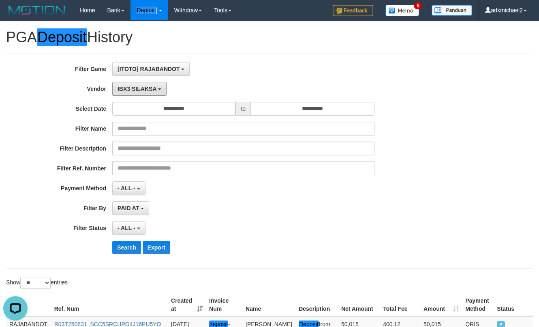
drag, startPoint x: 150, startPoint y: 91, endPoint x: 151, endPoint y: 113, distance: 21.9
click at [150, 91] on span "IBX3 SILAKSA" at bounding box center [137, 89] width 39 height 6
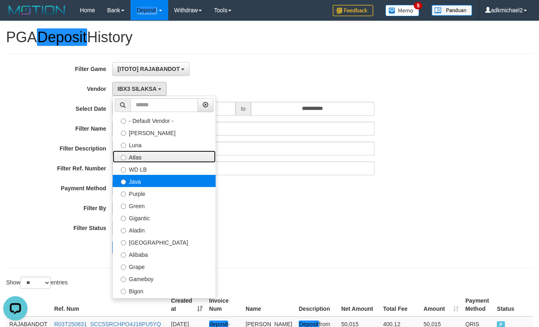
drag, startPoint x: 151, startPoint y: 157, endPoint x: 145, endPoint y: 179, distance: 22.2
click at [145, 179] on ul "- Default Vendor - [PERSON_NAME] Atlas WD LB Java Purple Green Gigantic Aladin …" at bounding box center [164, 197] width 104 height 203
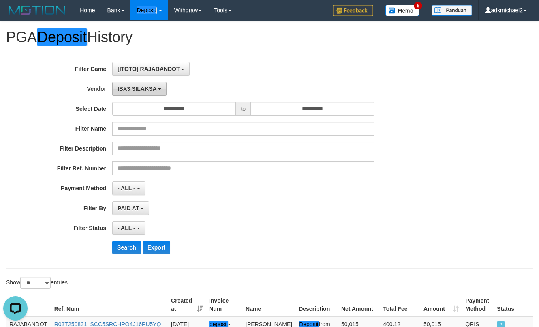
click at [140, 84] on button "IBX3 SILAKSA" at bounding box center [139, 89] width 54 height 14
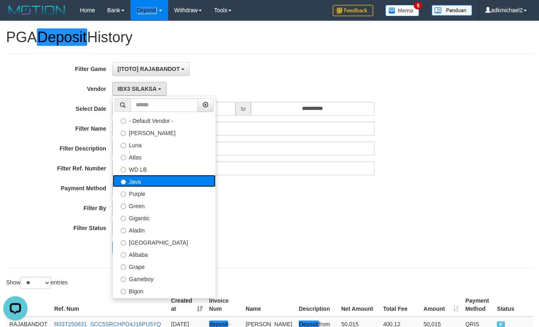
click at [141, 180] on label "Java" at bounding box center [164, 181] width 103 height 12
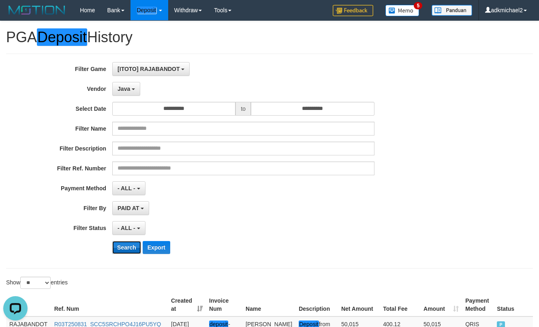
click at [122, 248] on button "Search" at bounding box center [126, 247] width 29 height 13
click at [124, 86] on span "Java" at bounding box center [124, 89] width 13 height 6
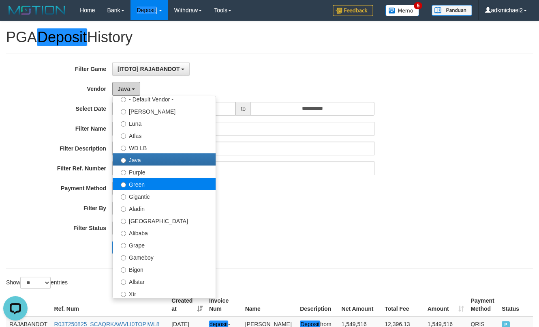
scroll to position [41, 0]
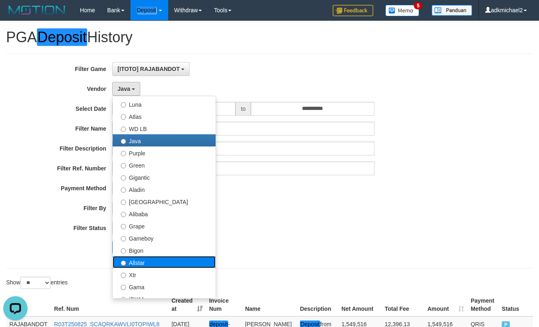
click at [156, 262] on label "Allstar" at bounding box center [164, 262] width 103 height 12
select select "**********"
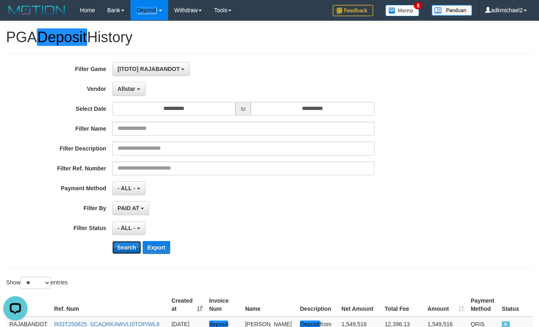
click at [137, 251] on button "Search" at bounding box center [126, 247] width 29 height 13
